Goal: Find specific page/section: Find specific page/section

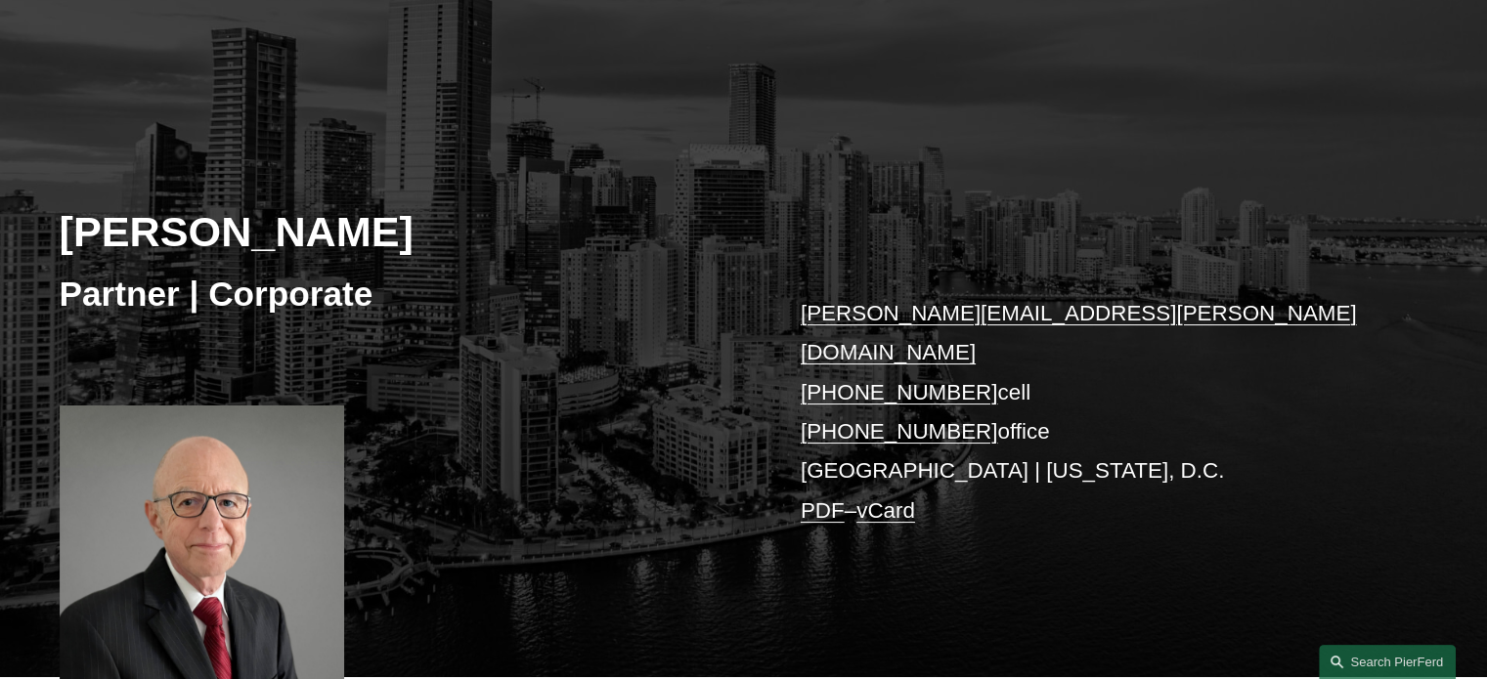
scroll to position [55, 0]
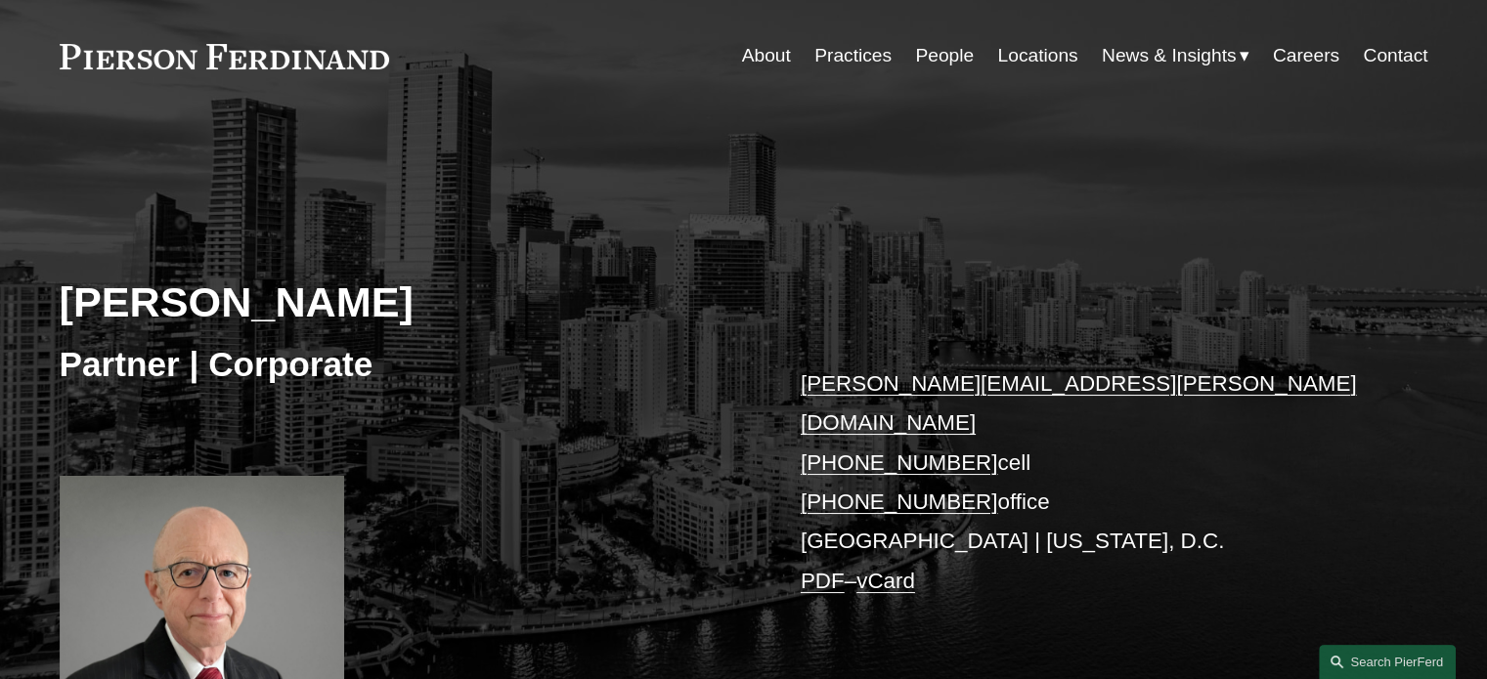
click at [927, 55] on link "People" at bounding box center [944, 55] width 59 height 37
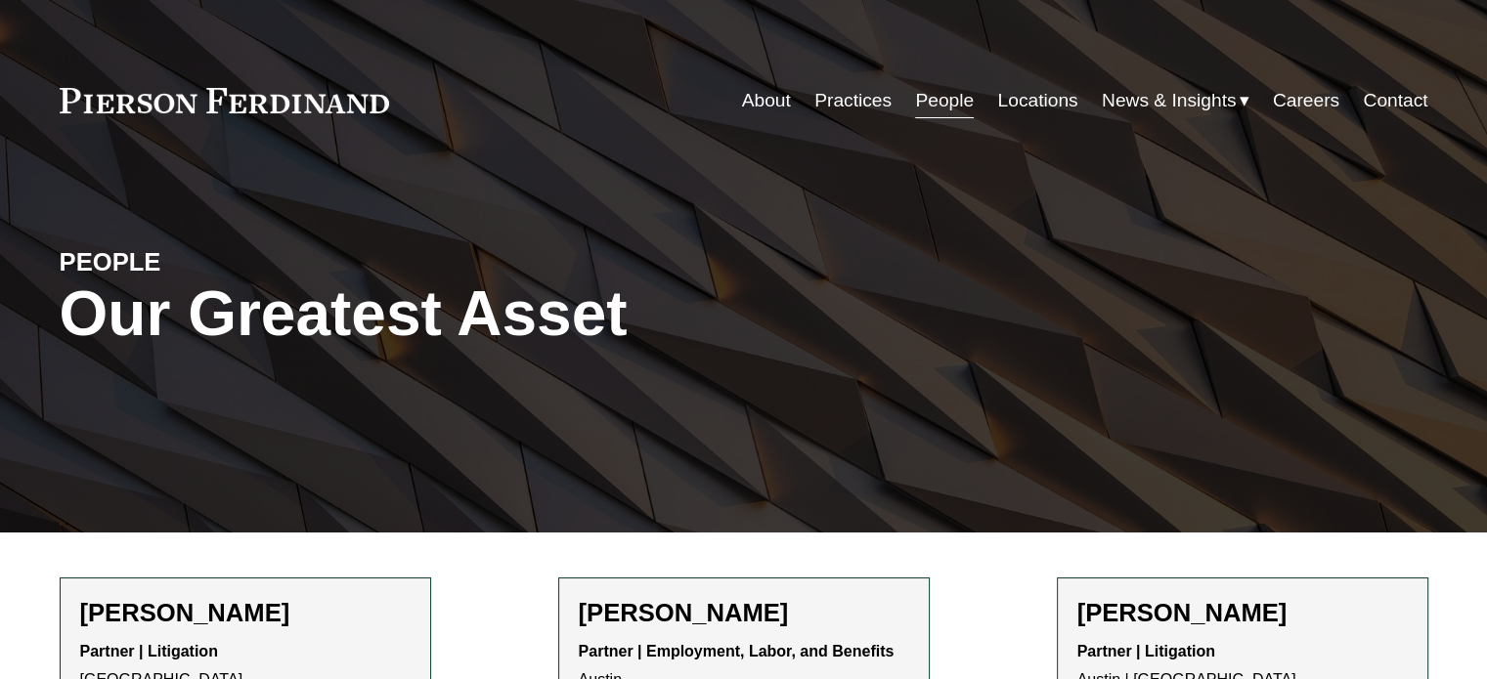
scroll to position [489, 0]
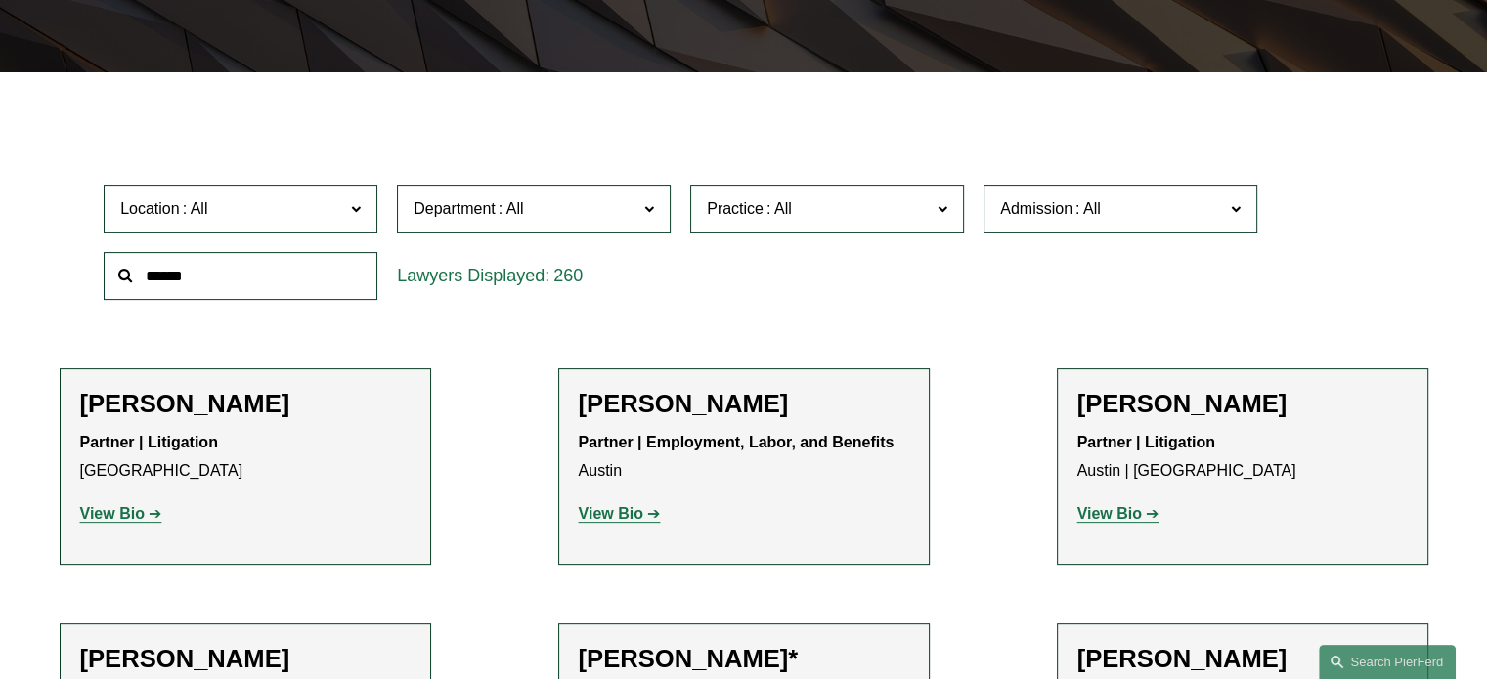
click at [208, 281] on input "text" at bounding box center [241, 276] width 274 height 48
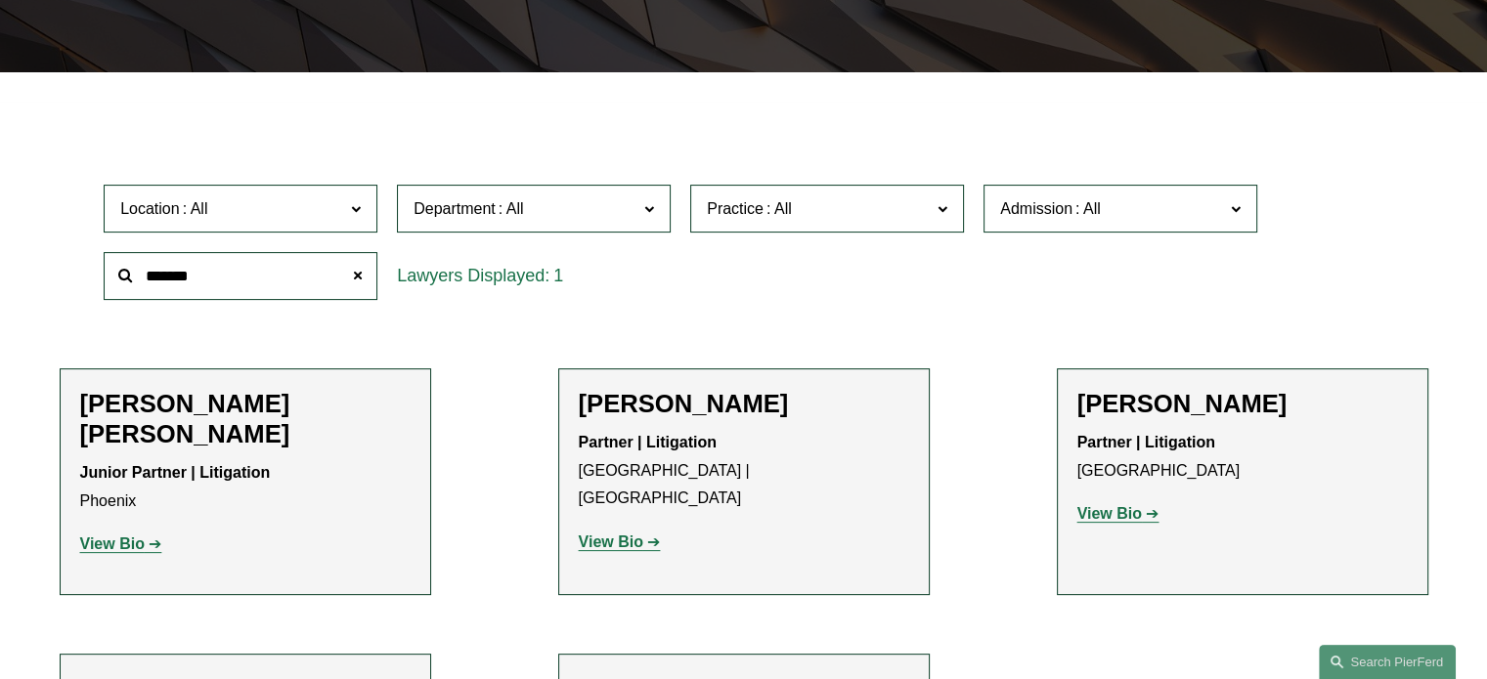
type input "*******"
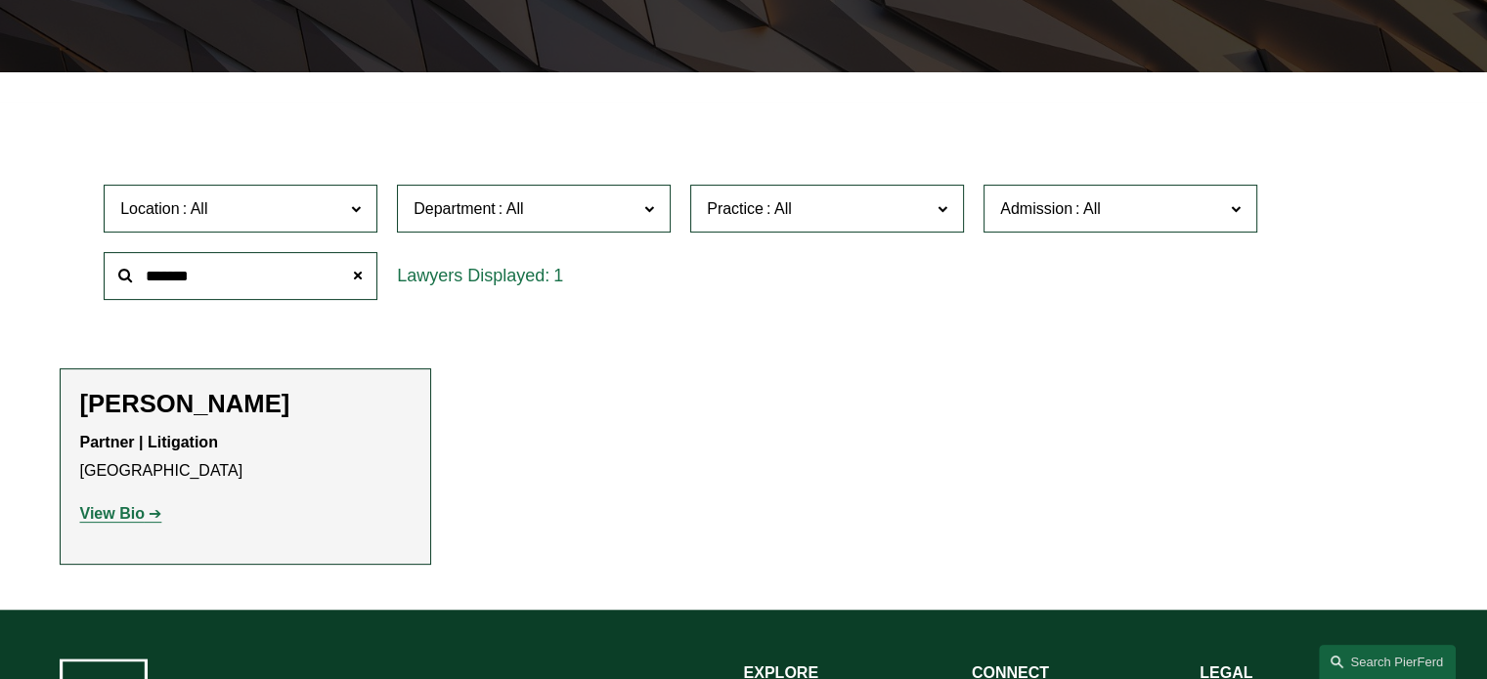
click at [128, 520] on strong "View Bio" at bounding box center [112, 513] width 65 height 17
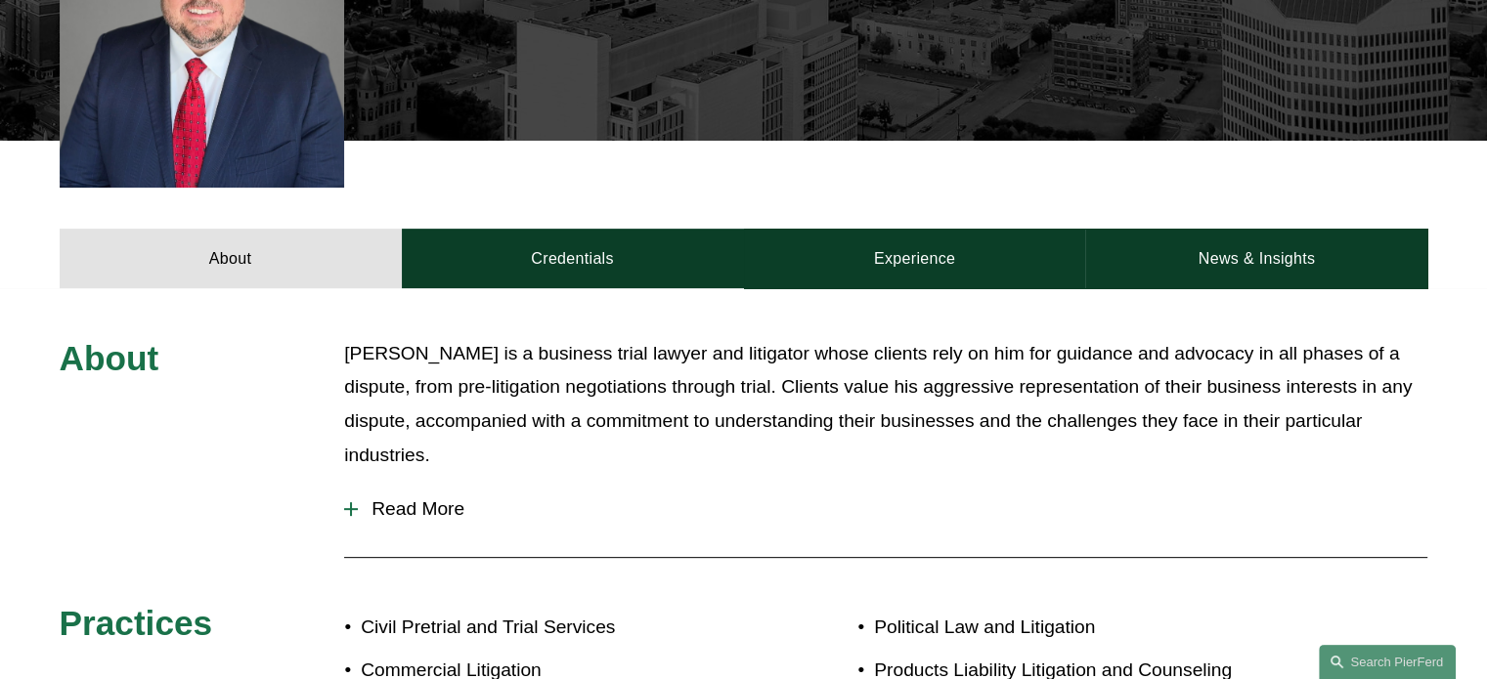
scroll to position [684, 0]
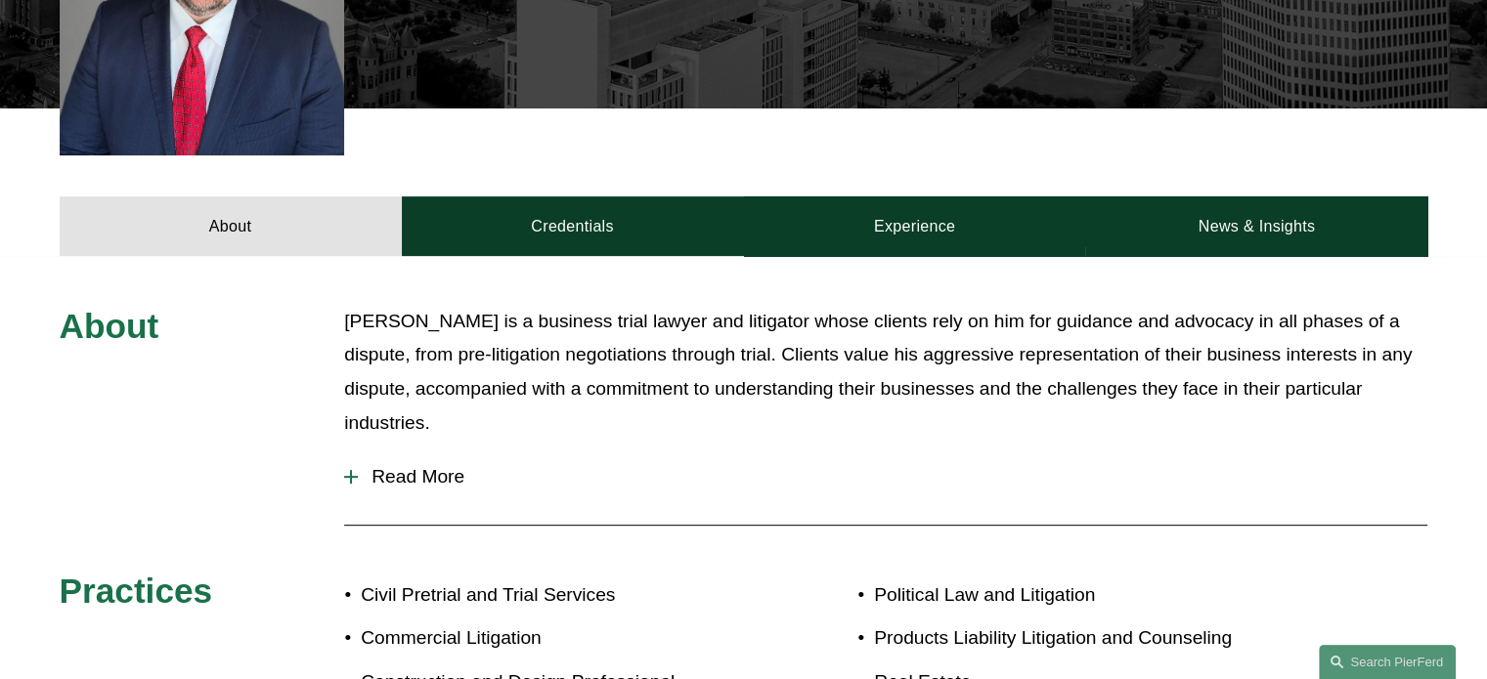
click at [354, 470] on div at bounding box center [351, 477] width 14 height 14
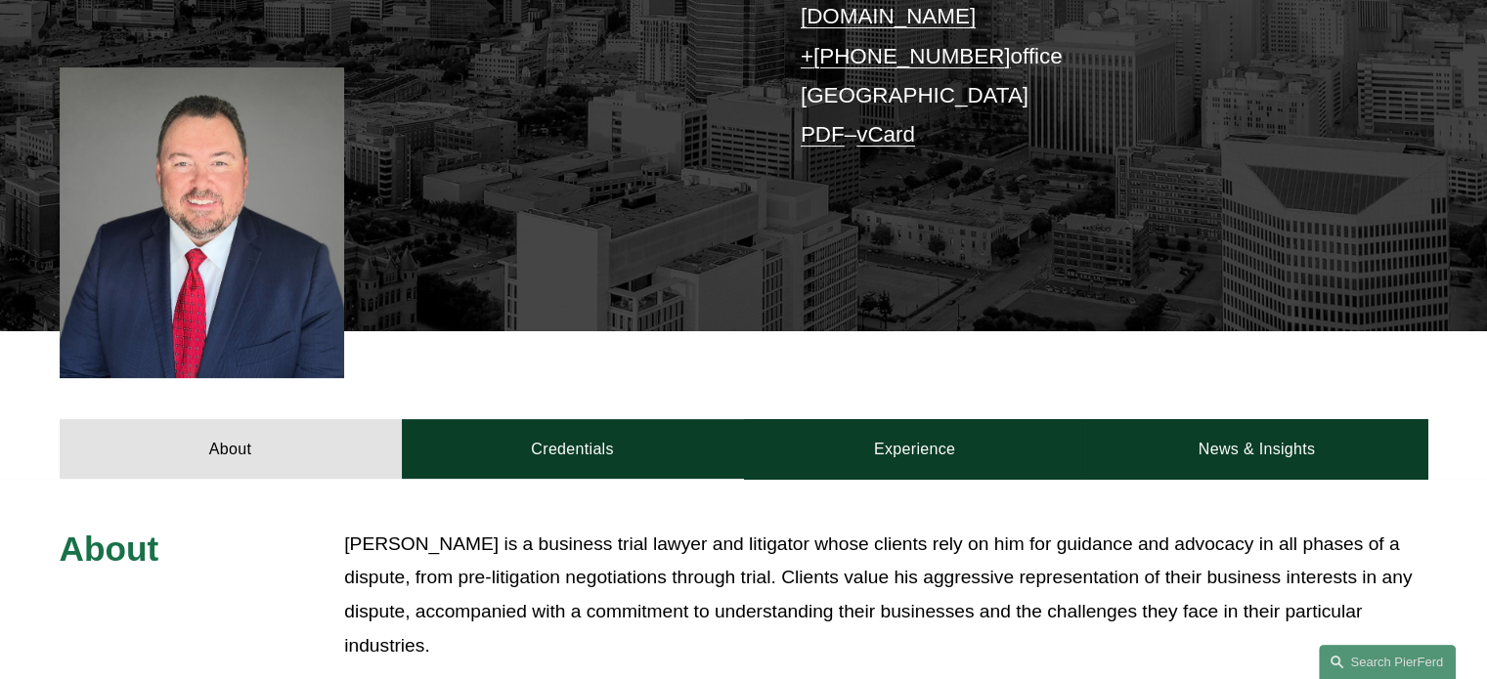
scroll to position [195, 0]
